Goal: Information Seeking & Learning: Learn about a topic

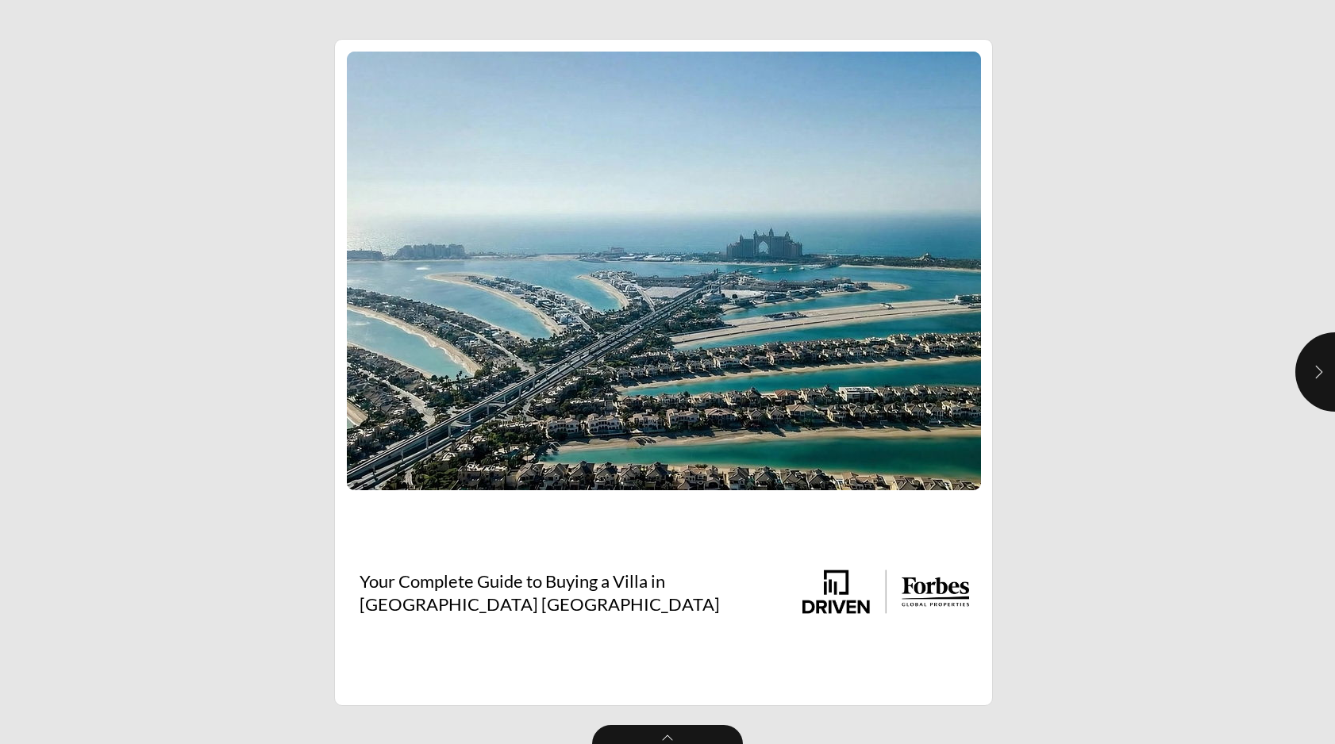
click at [1317, 364] on icon "button" at bounding box center [1319, 372] width 16 height 16
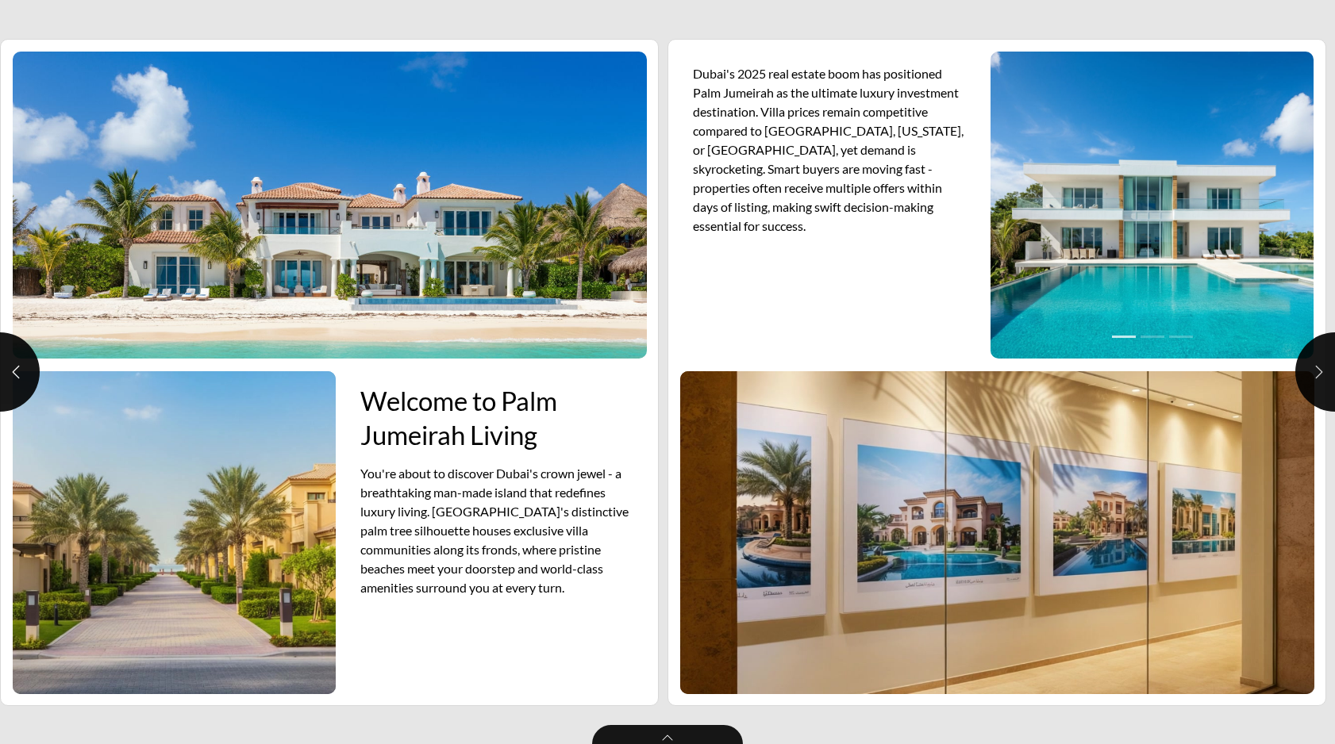
click at [1317, 364] on icon "button" at bounding box center [1319, 372] width 16 height 16
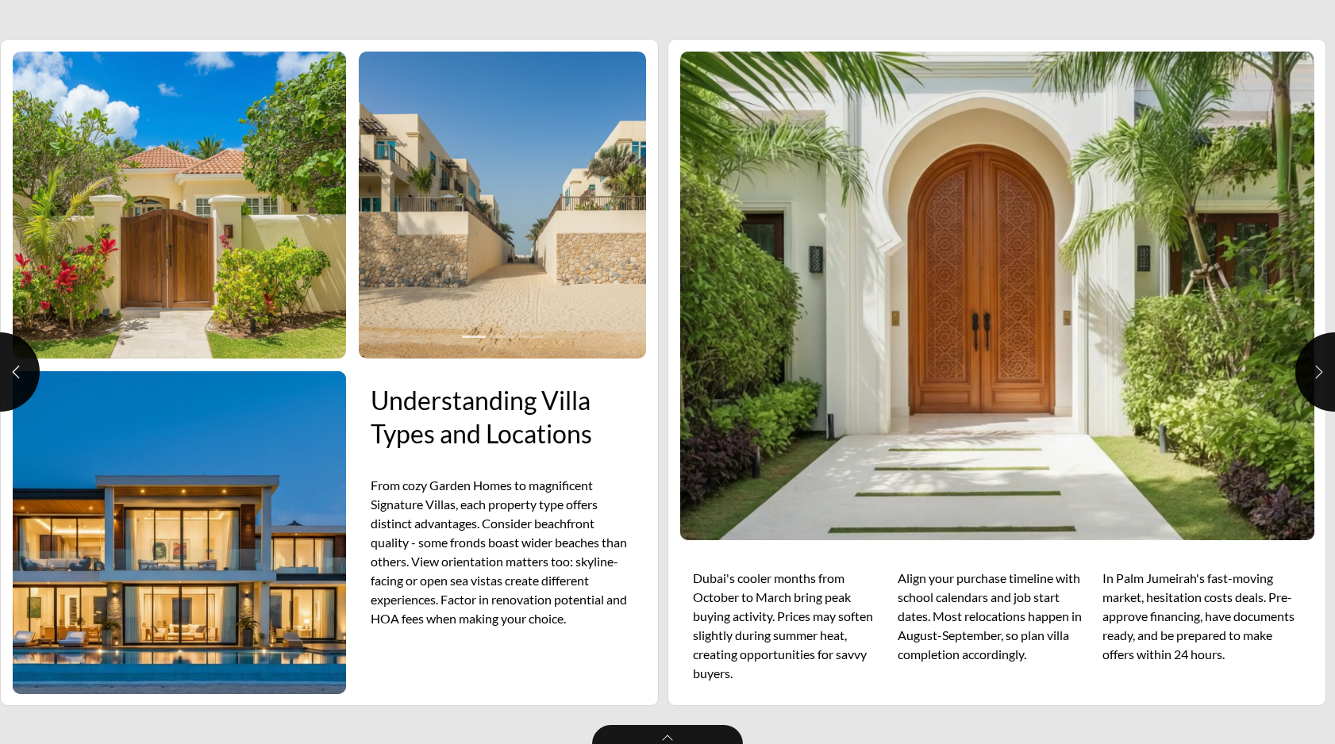
click at [1317, 364] on icon "button" at bounding box center [1319, 372] width 16 height 16
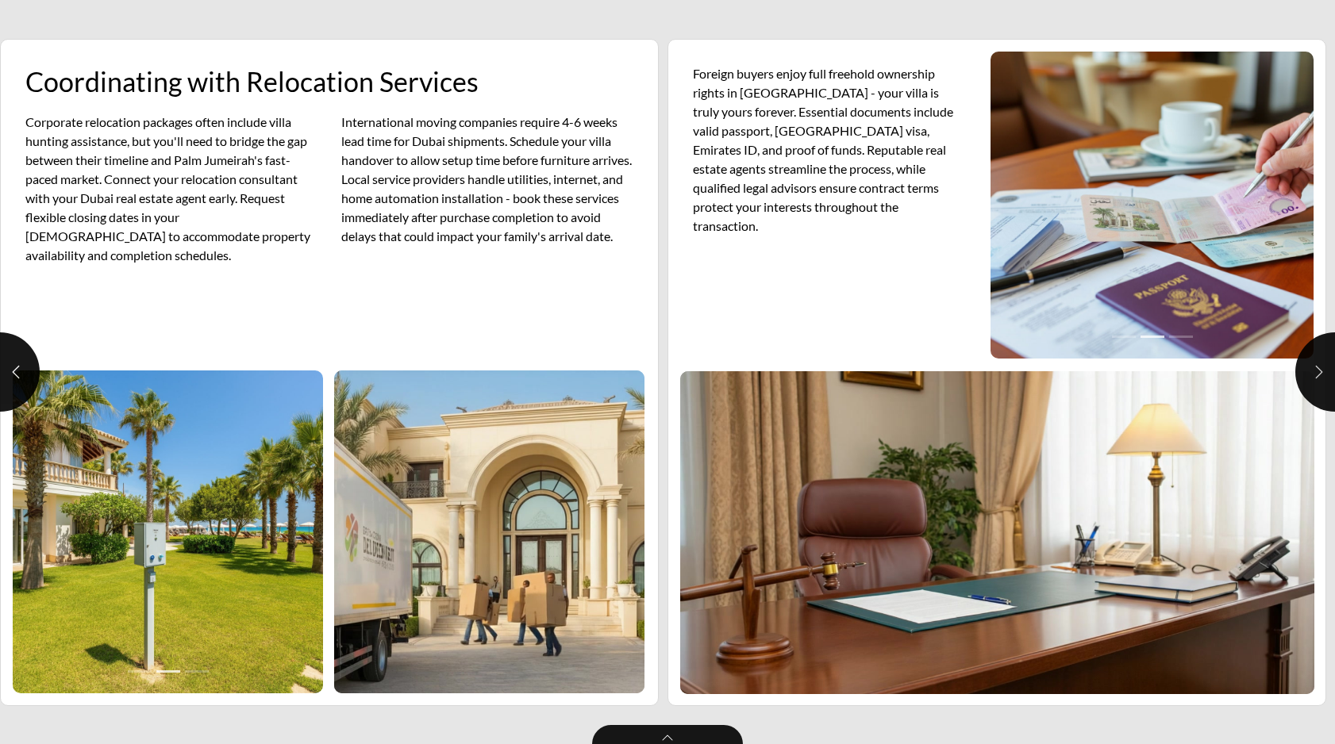
click at [1317, 364] on icon "button" at bounding box center [1319, 372] width 16 height 16
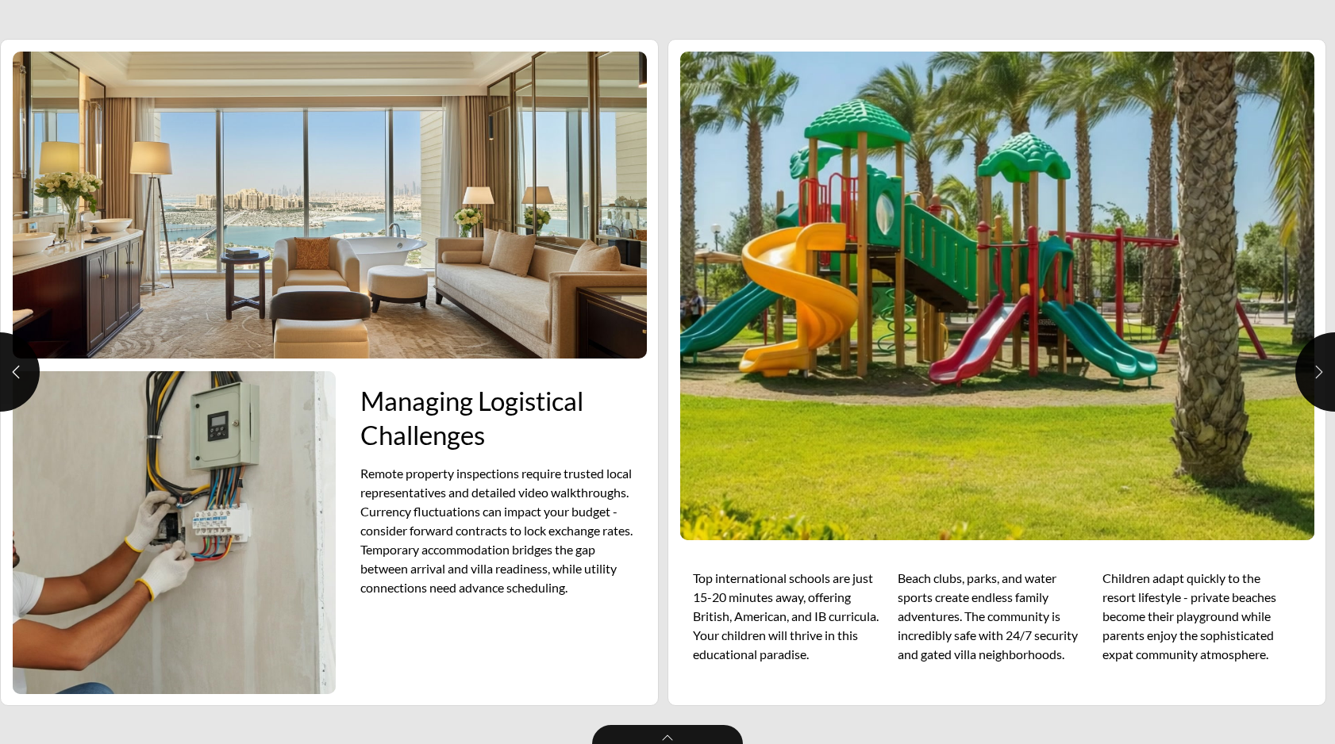
click at [1317, 364] on icon "button" at bounding box center [1319, 372] width 16 height 16
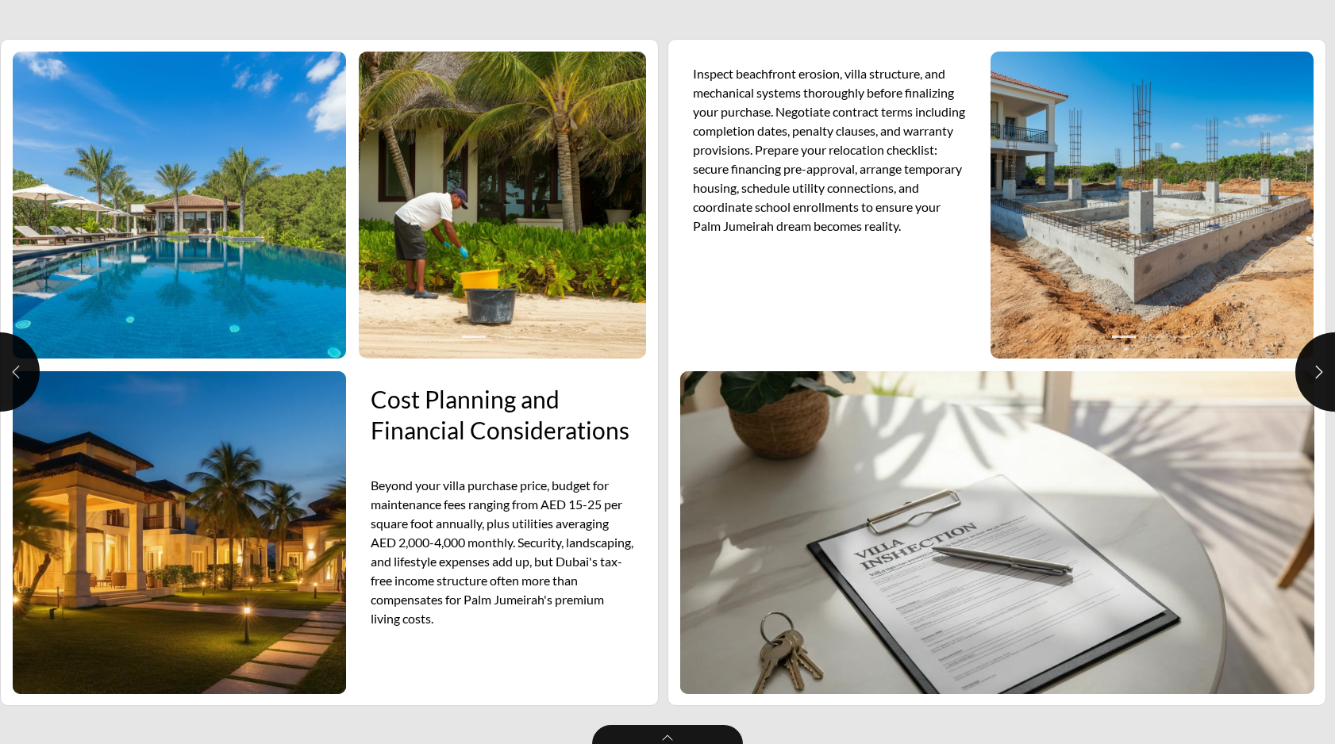
click at [17, 364] on icon "button" at bounding box center [16, 372] width 16 height 16
type input "***"
